Goal: Task Accomplishment & Management: Manage account settings

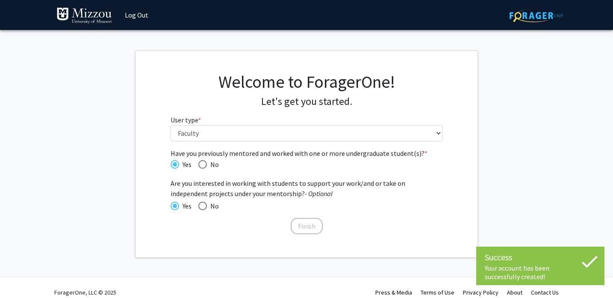
select select "5: faculty"
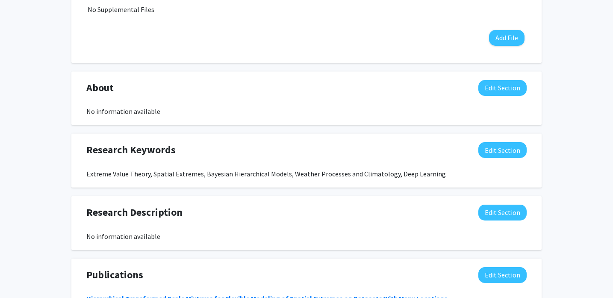
scroll to position [262, 0]
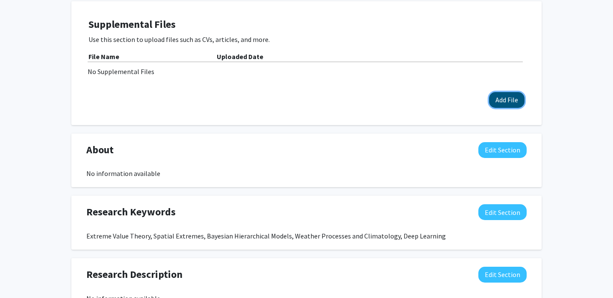
click at [507, 97] on button "Add File" at bounding box center [506, 100] width 35 height 16
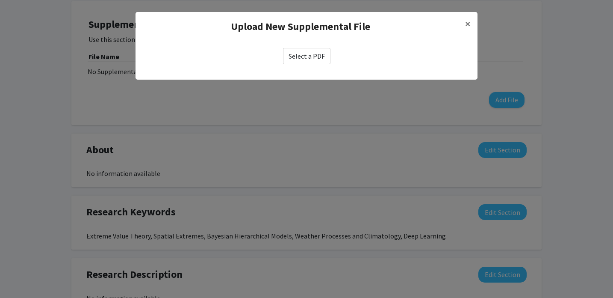
click at [316, 55] on label "Select a PDF" at bounding box center [306, 56] width 47 height 16
click at [0, 0] on input "Select a PDF" at bounding box center [0, 0] width 0 height 0
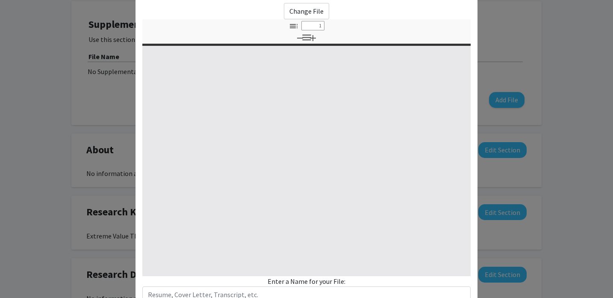
select select "custom"
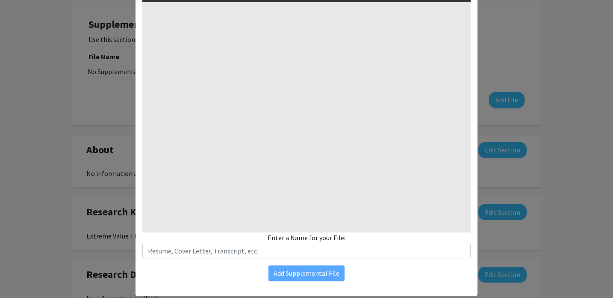
scroll to position [107, 0]
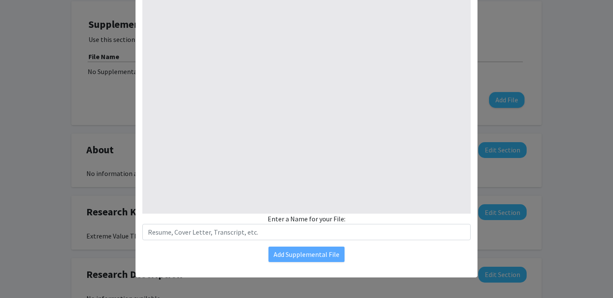
type input "0"
select select "auto"
type input "1"
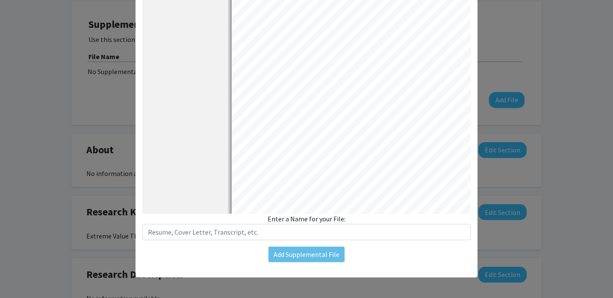
select select "auto"
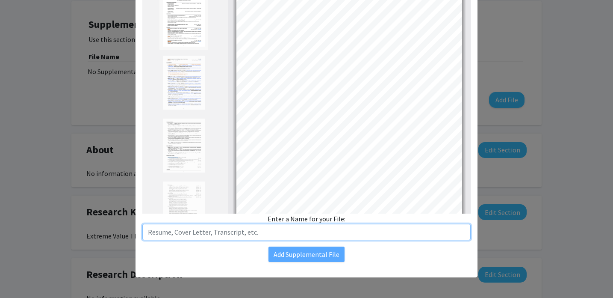
click at [289, 227] on input "text" at bounding box center [306, 232] width 328 height 16
type input "CV"
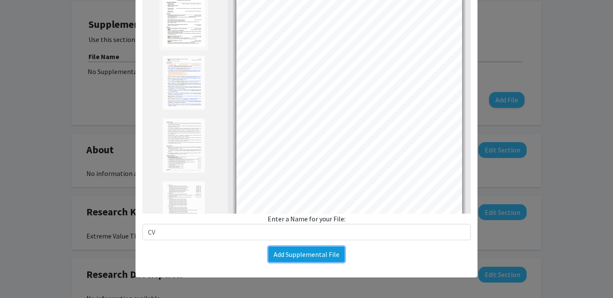
click at [315, 260] on button "Add Supplemental File" at bounding box center [307, 253] width 76 height 15
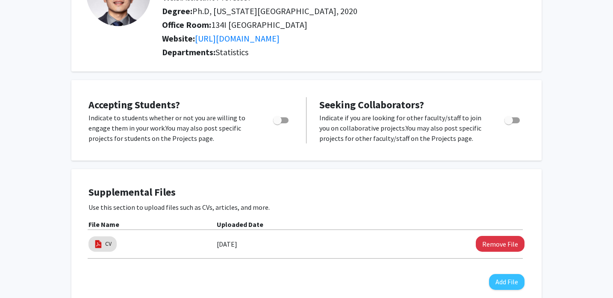
scroll to position [0, 0]
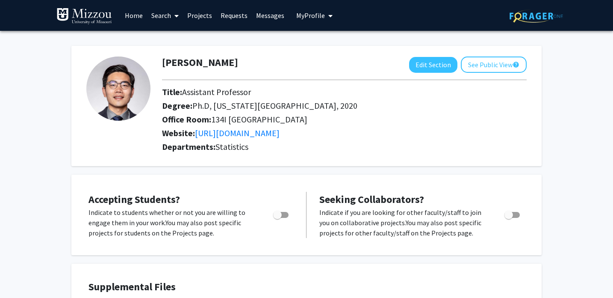
click at [288, 214] on span "Toggle" at bounding box center [280, 215] width 15 height 6
click at [277, 218] on input "Would you like to permit student requests?" at bounding box center [277, 218] width 0 height 0
checkbox input "true"
click at [517, 214] on span "Toggle" at bounding box center [512, 215] width 15 height 6
click at [509, 218] on input "Toggle" at bounding box center [508, 218] width 0 height 0
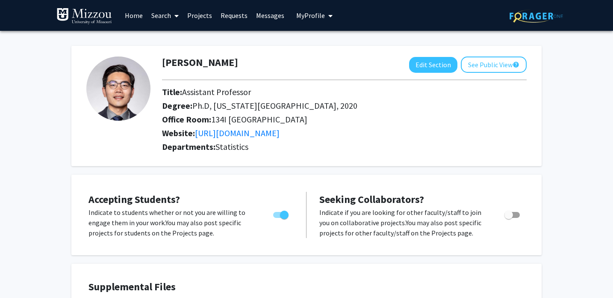
checkbox input "true"
click at [488, 66] on button "See Public View help" at bounding box center [494, 64] width 66 height 16
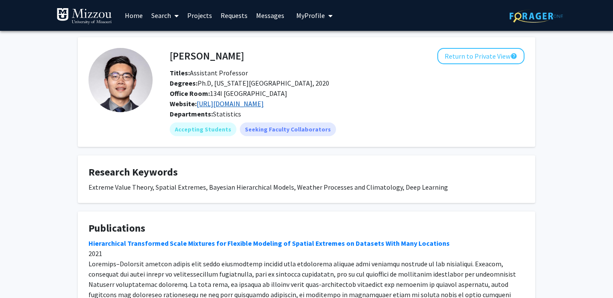
click at [264, 104] on link "[URL][DOMAIN_NAME]" at bounding box center [230, 103] width 67 height 9
